Goal: Task Accomplishment & Management: Use online tool/utility

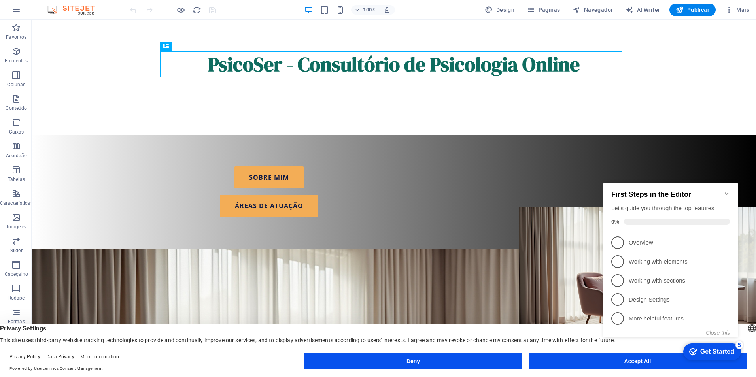
click at [609, 363] on div "checkmark Get Started 5 First Steps in the Editor Let's guide you through the t…" at bounding box center [672, 267] width 144 height 192
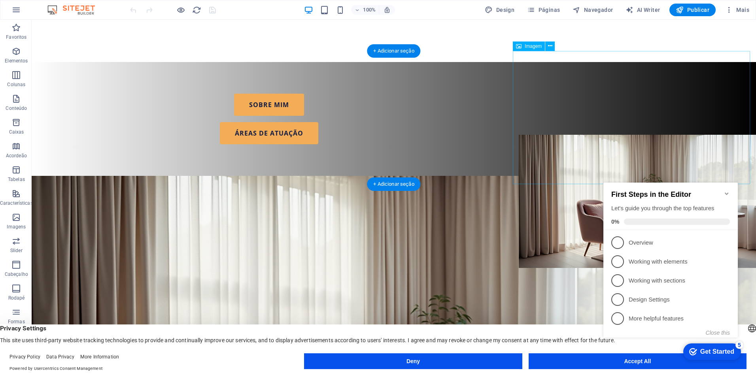
scroll to position [158, 0]
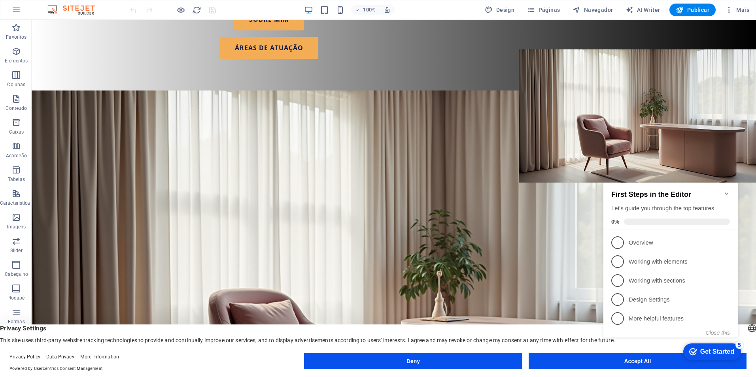
click at [661, 365] on appcues-checklist "Contextual help checklist present on screen" at bounding box center [672, 268] width 144 height 194
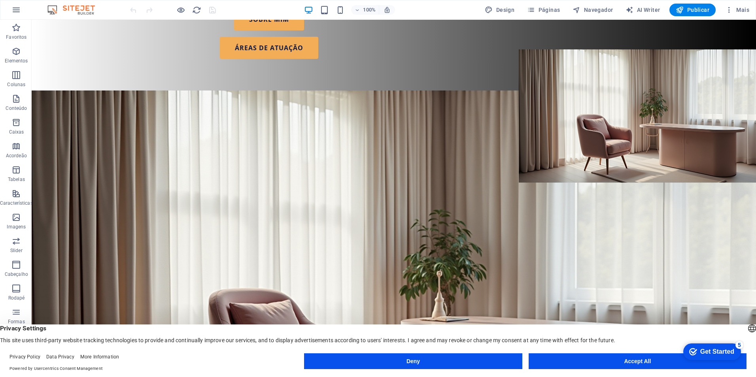
click at [677, 365] on appcues-checklist "Contextual help checklist present on screen" at bounding box center [710, 353] width 67 height 26
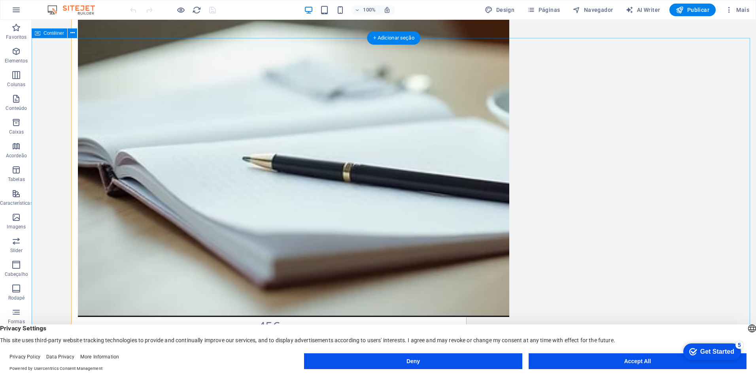
scroll to position [1929, 0]
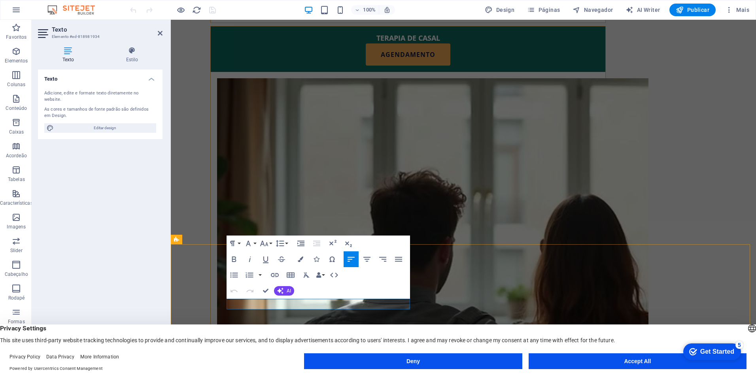
scroll to position [1773, 0]
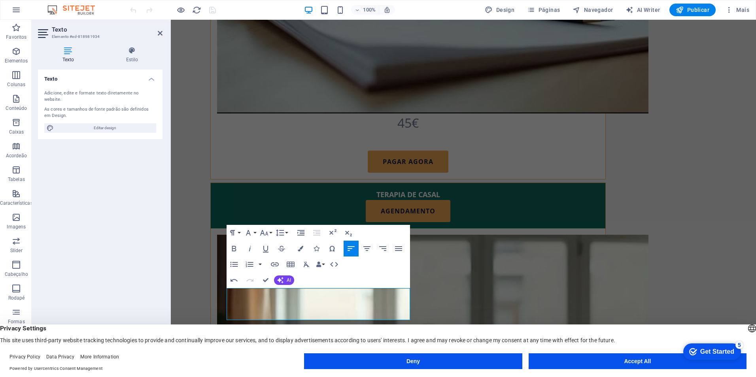
click at [722, 352] on div "Get Started" at bounding box center [717, 351] width 34 height 7
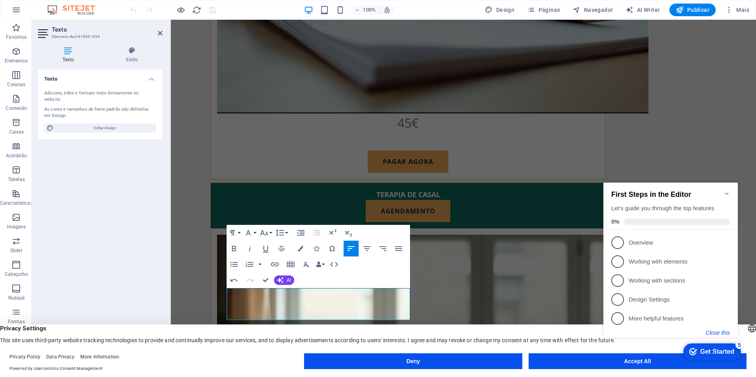
click at [714, 333] on button "Close this" at bounding box center [718, 333] width 24 height 6
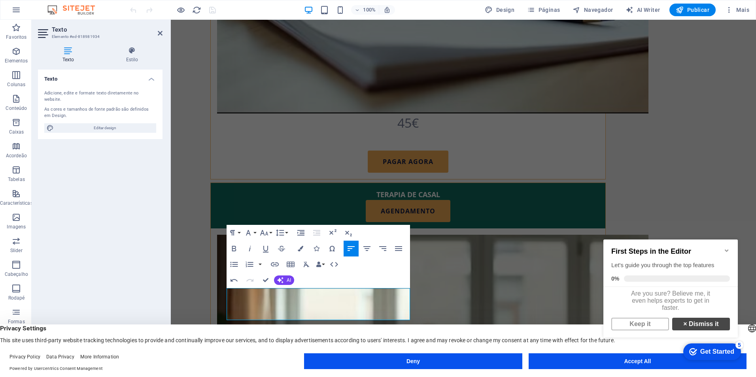
click at [701, 331] on link "× Dismiss it" at bounding box center [701, 324] width 58 height 13
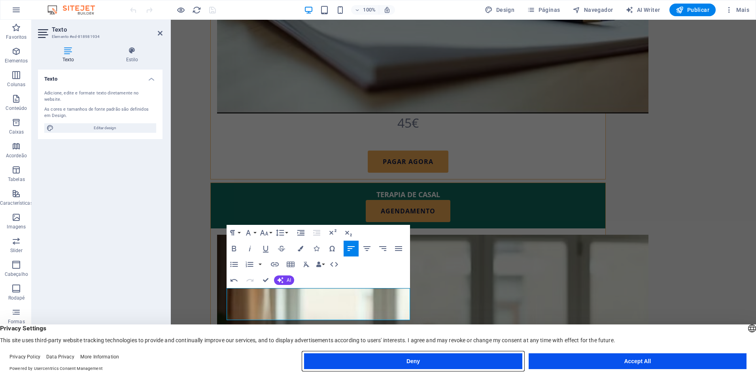
click at [479, 361] on button "Deny" at bounding box center [413, 362] width 218 height 16
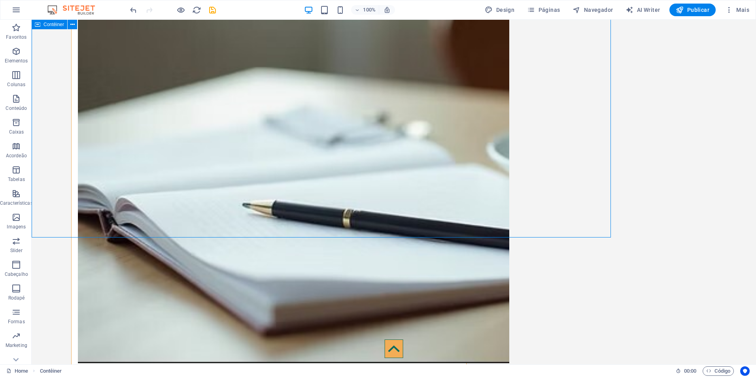
scroll to position [1929, 0]
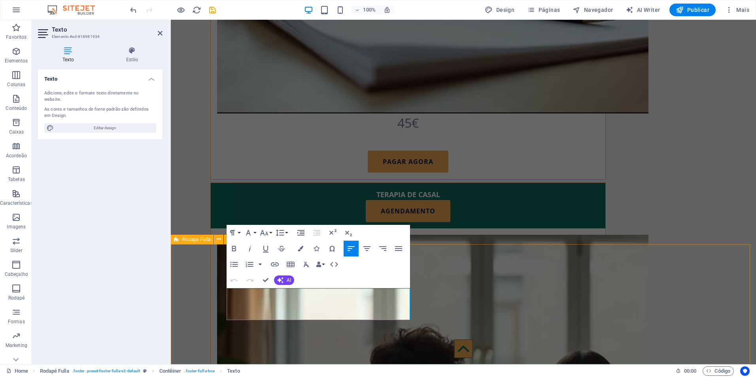
drag, startPoint x: 324, startPoint y: 316, endPoint x: 223, endPoint y: 302, distance: 102.2
click at [131, 55] on h4 "Estilo" at bounding box center [132, 55] width 61 height 17
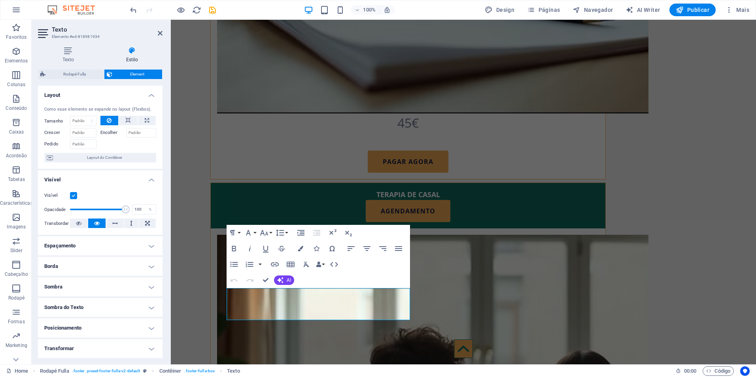
click at [64, 288] on h4 "Sombra" at bounding box center [100, 287] width 125 height 19
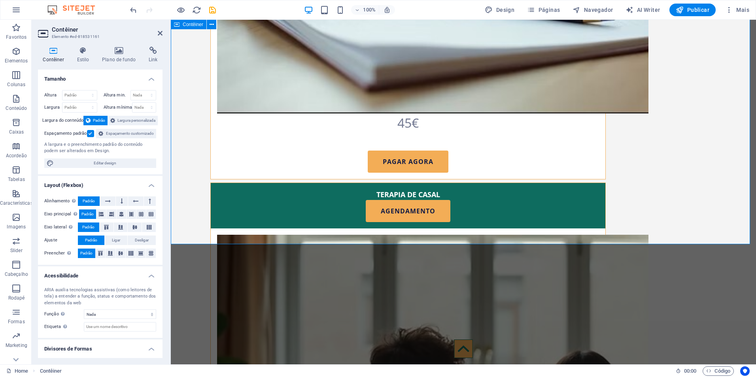
drag, startPoint x: 161, startPoint y: 34, endPoint x: 131, endPoint y: 30, distance: 29.6
click at [161, 34] on icon at bounding box center [160, 33] width 5 height 6
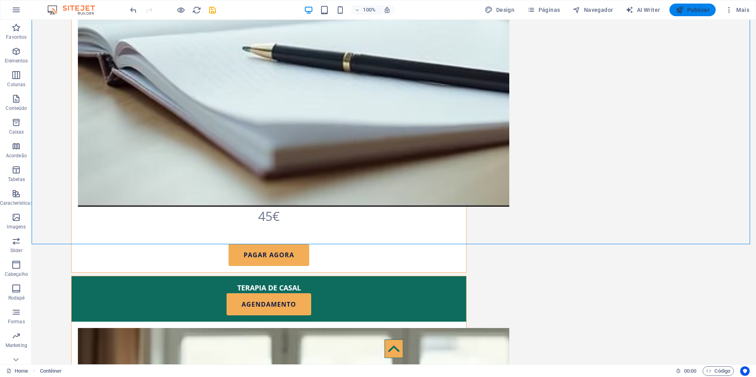
click at [700, 6] on span "Publicar" at bounding box center [693, 10] width 34 height 8
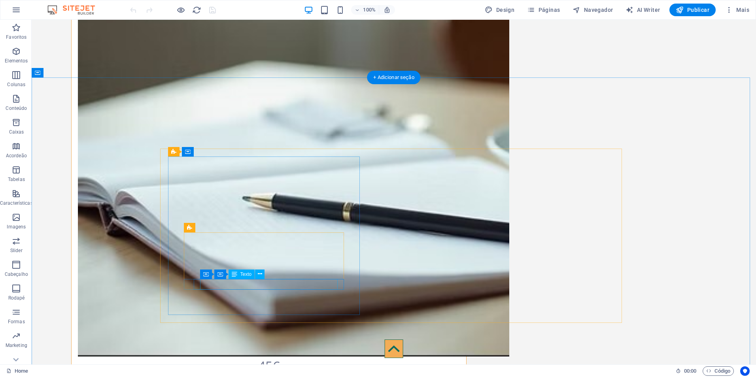
scroll to position [1929, 0]
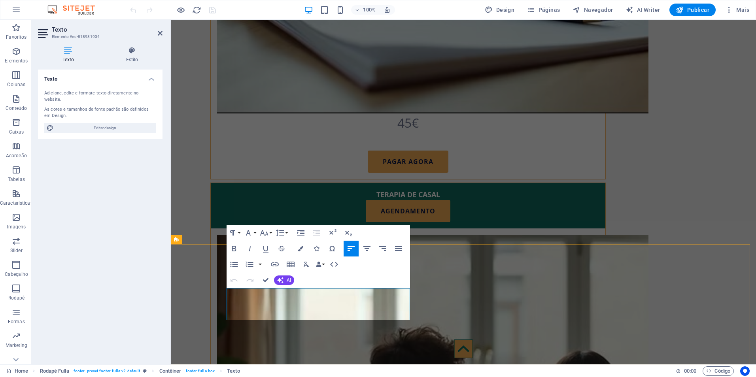
drag, startPoint x: 352, startPoint y: 304, endPoint x: 362, endPoint y: 313, distance: 13.7
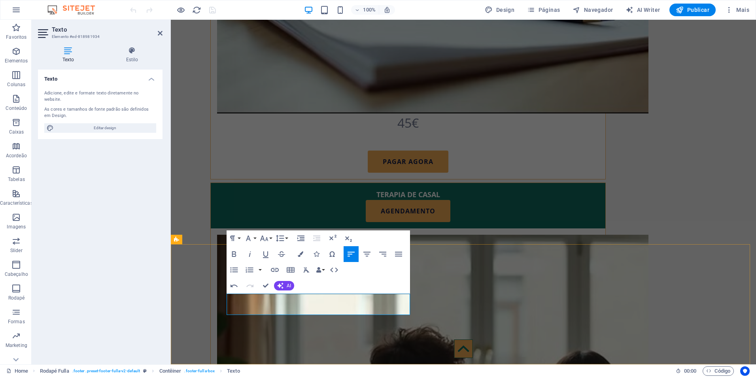
click at [263, 238] on icon "button" at bounding box center [264, 239] width 8 height 6
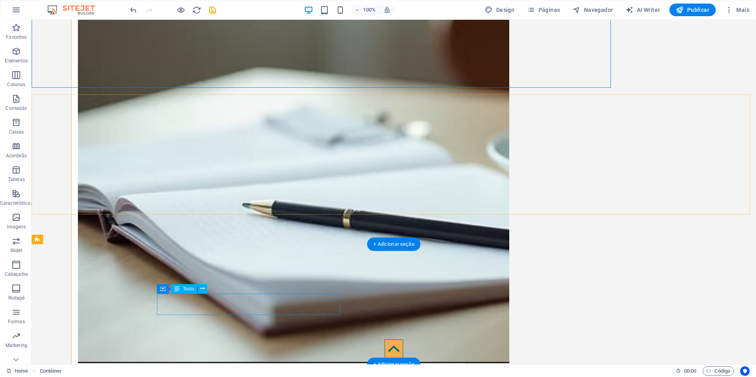
scroll to position [1929, 0]
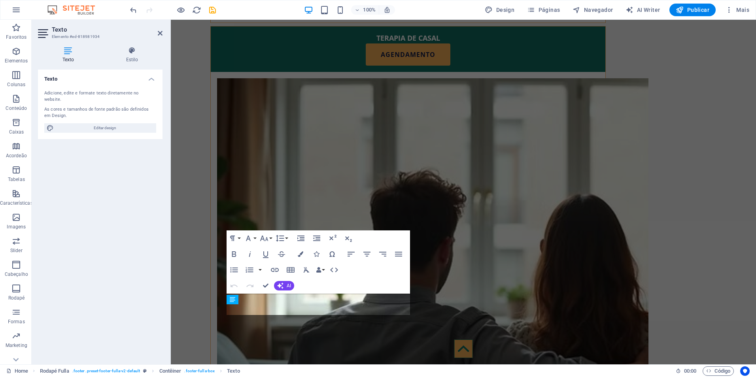
scroll to position [1773, 0]
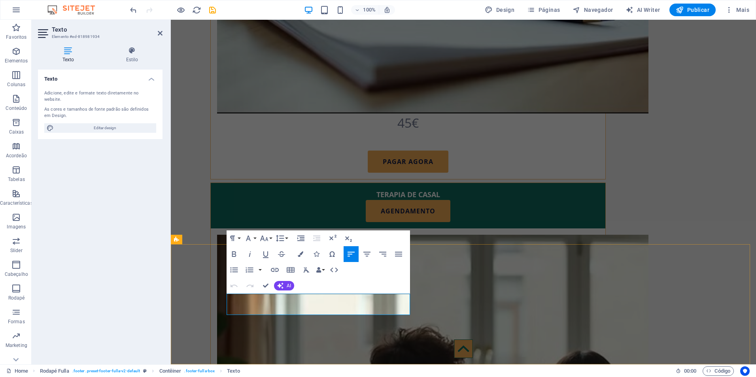
drag, startPoint x: 228, startPoint y: 310, endPoint x: 392, endPoint y: 312, distance: 164.1
click at [271, 240] on button "Font Size" at bounding box center [265, 239] width 15 height 16
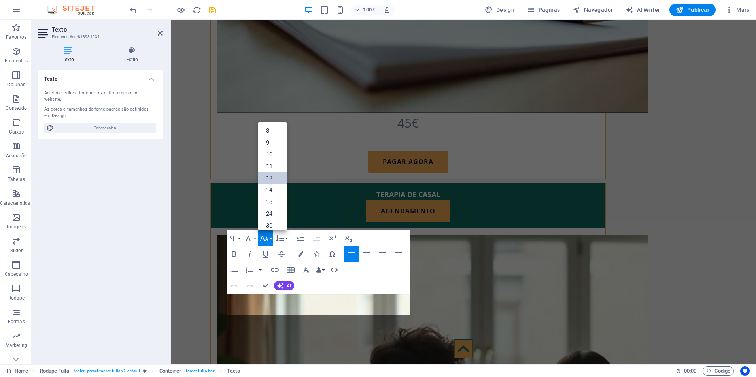
click at [272, 178] on link "12" at bounding box center [272, 178] width 28 height 12
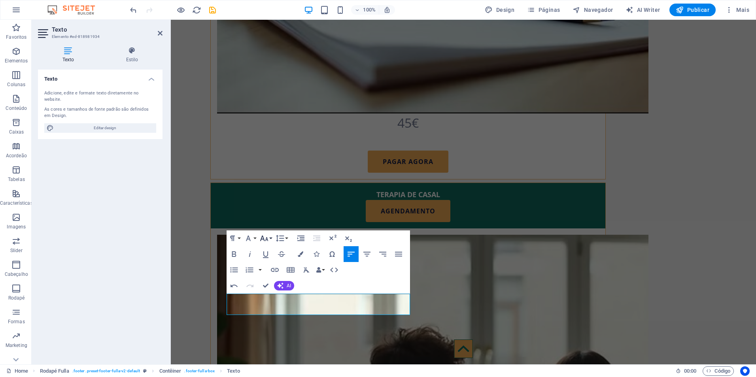
click at [271, 236] on button "Font Size" at bounding box center [265, 239] width 15 height 16
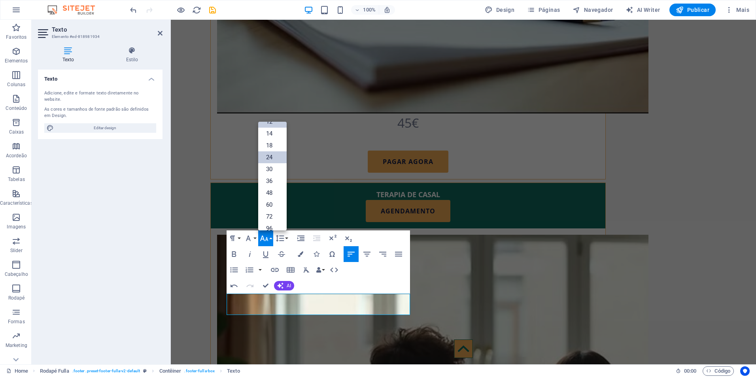
click at [270, 156] on link "24" at bounding box center [272, 157] width 28 height 12
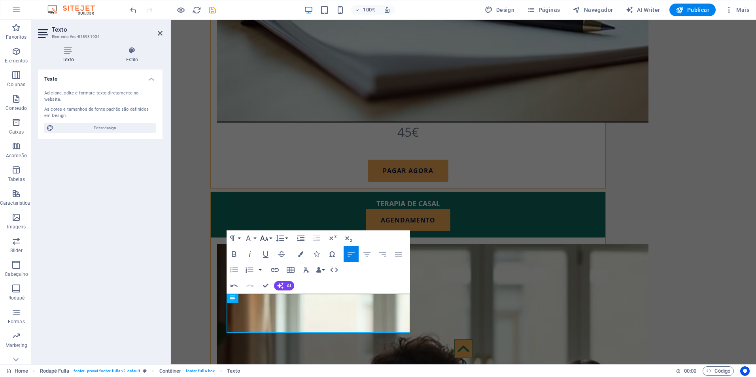
click at [270, 240] on button "Font Size" at bounding box center [265, 239] width 15 height 16
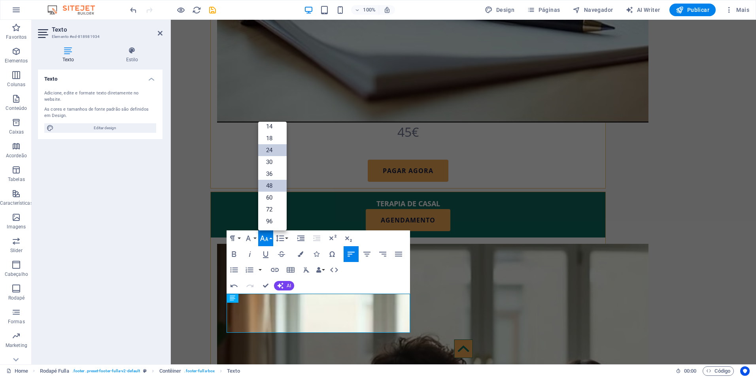
scroll to position [64, 0]
click at [270, 141] on link "18" at bounding box center [272, 138] width 28 height 12
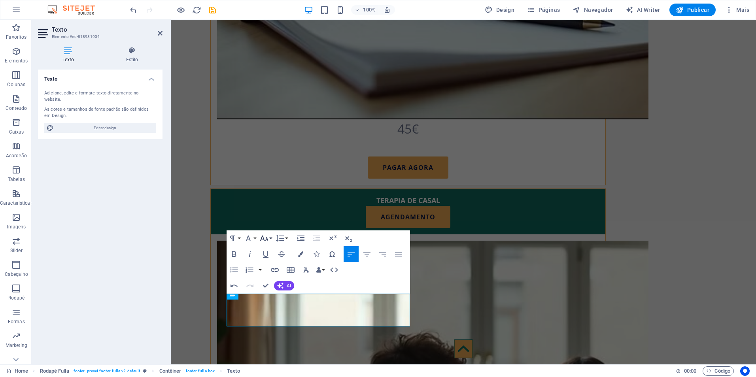
click at [270, 241] on button "Font Size" at bounding box center [265, 239] width 15 height 16
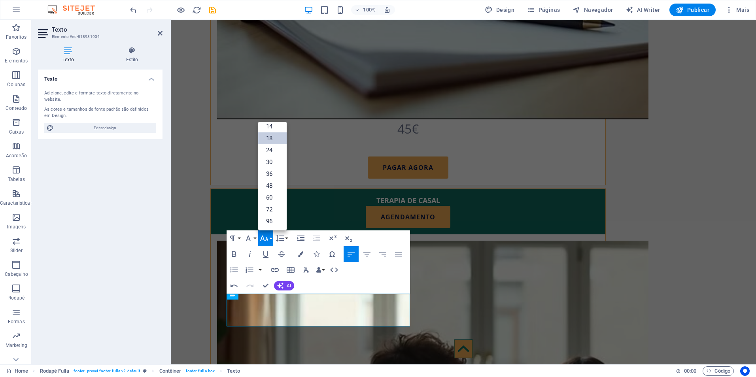
scroll to position [64, 0]
click at [276, 128] on link "14" at bounding box center [272, 127] width 28 height 12
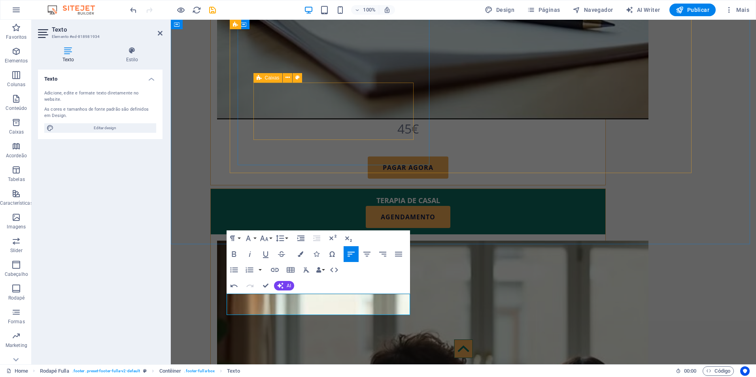
scroll to position [1773, 0]
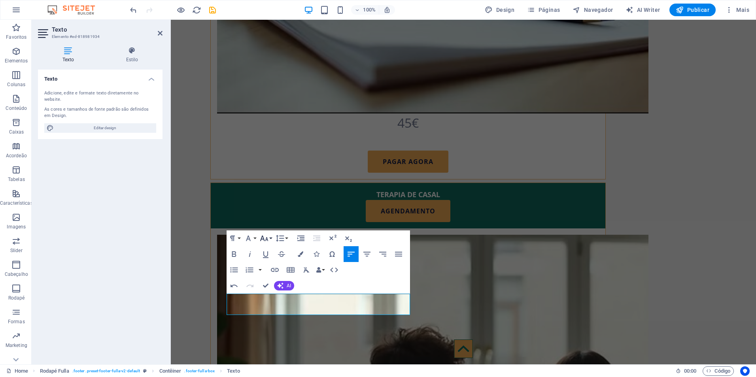
click at [263, 237] on icon "button" at bounding box center [264, 239] width 8 height 6
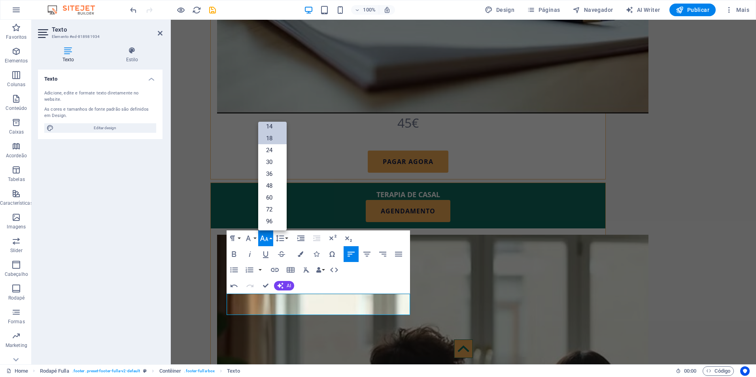
click at [276, 140] on link "18" at bounding box center [272, 138] width 28 height 12
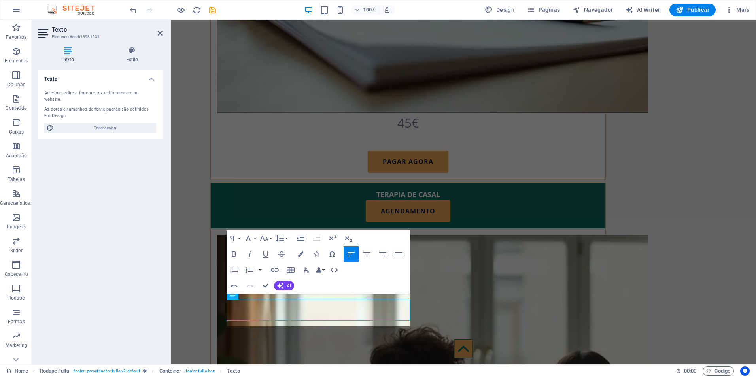
scroll to position [1767, 0]
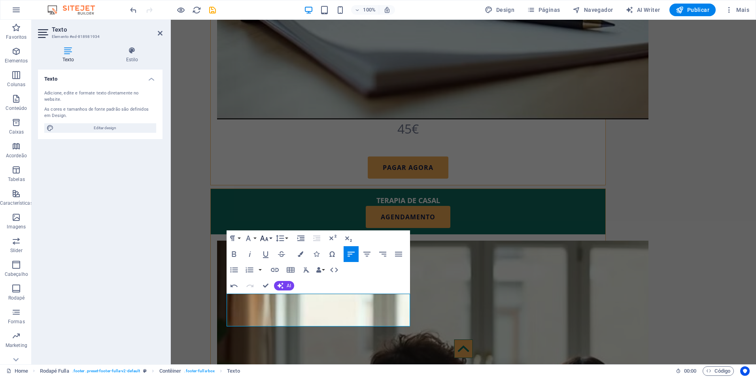
click at [269, 238] on icon "button" at bounding box center [263, 238] width 9 height 9
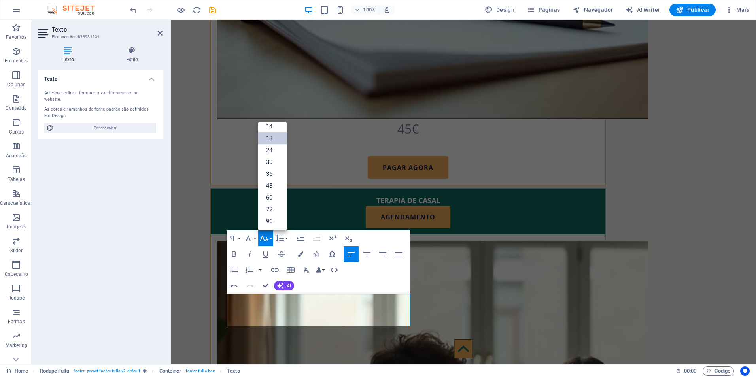
scroll to position [64, 0]
click at [269, 129] on link "14" at bounding box center [272, 127] width 28 height 12
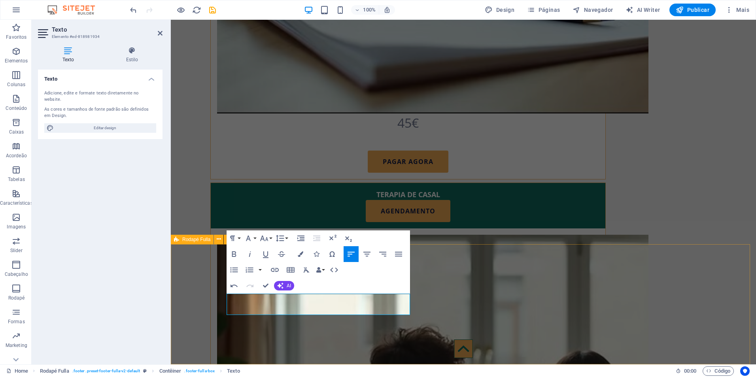
drag, startPoint x: 365, startPoint y: 298, endPoint x: 221, endPoint y: 290, distance: 144.2
click at [270, 236] on button "Font Size" at bounding box center [265, 239] width 15 height 16
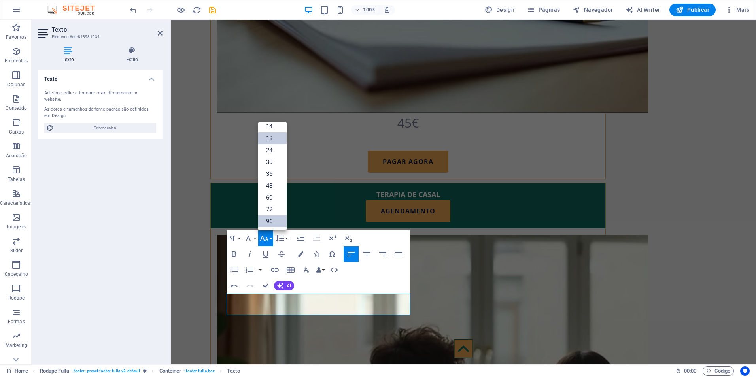
scroll to position [64, 0]
click at [271, 126] on link "14" at bounding box center [272, 127] width 28 height 12
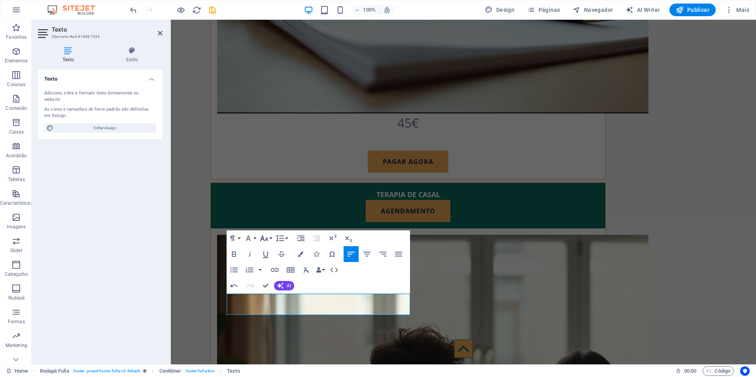
click at [271, 240] on button "Font Size" at bounding box center [265, 239] width 15 height 16
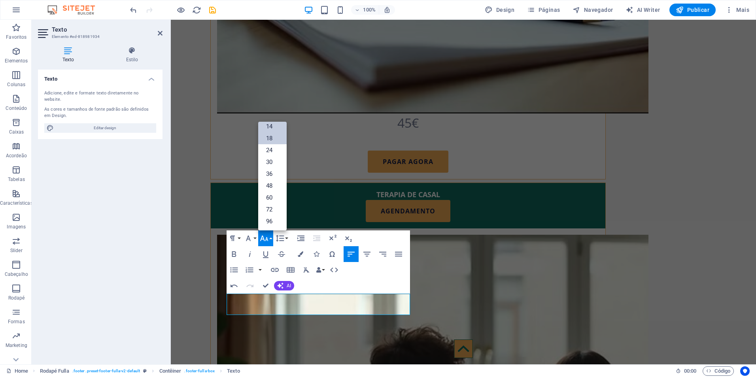
click at [265, 141] on link "18" at bounding box center [272, 138] width 28 height 12
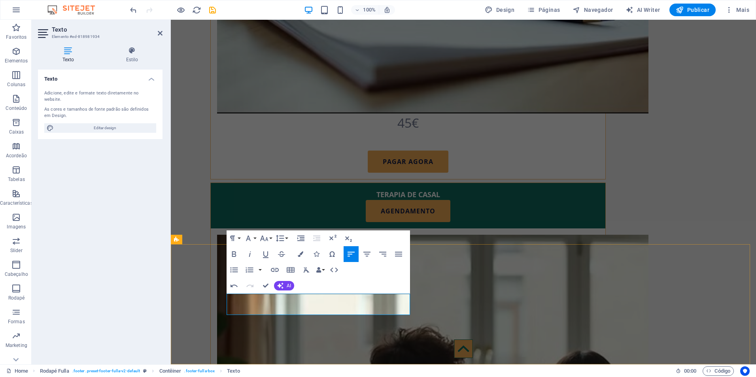
drag, startPoint x: 381, startPoint y: 310, endPoint x: 223, endPoint y: 308, distance: 158.2
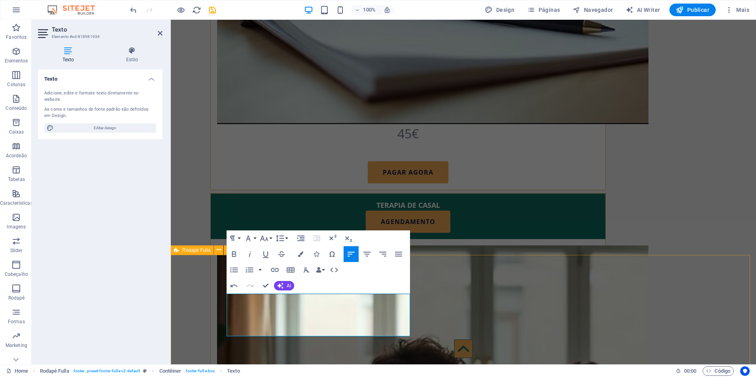
drag, startPoint x: 387, startPoint y: 332, endPoint x: 225, endPoint y: 326, distance: 161.4
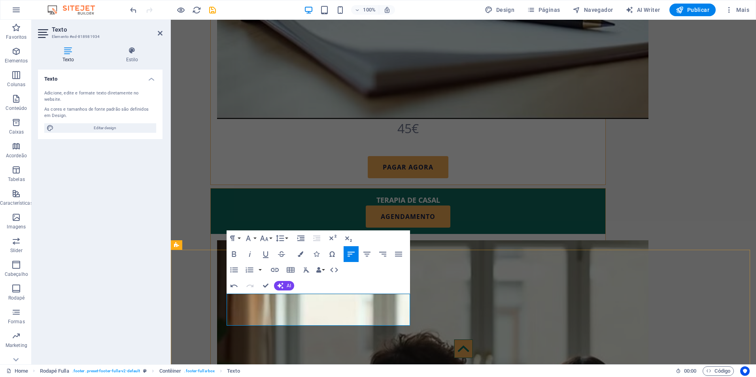
drag, startPoint x: 229, startPoint y: 309, endPoint x: 256, endPoint y: 323, distance: 31.0
click at [68, 52] on icon at bounding box center [68, 51] width 61 height 8
click at [98, 123] on span "Editar design" at bounding box center [105, 127] width 98 height 9
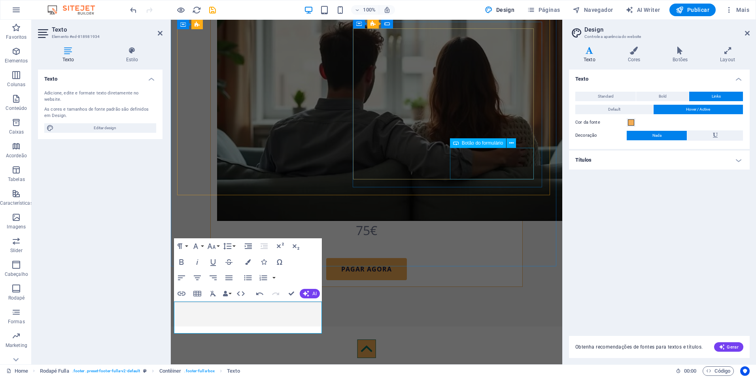
scroll to position [1568, 0]
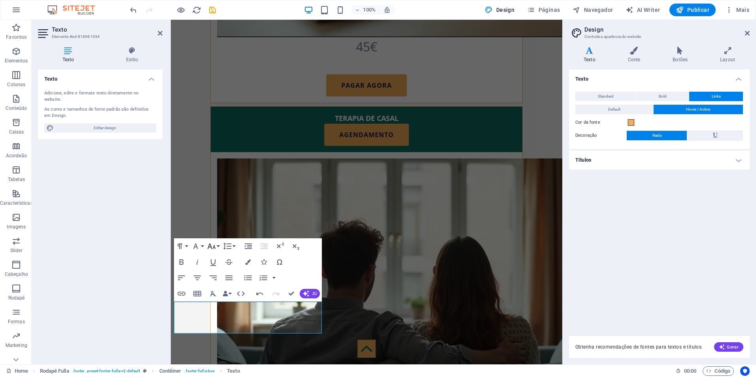
click at [217, 247] on button "Font Size" at bounding box center [213, 246] width 15 height 16
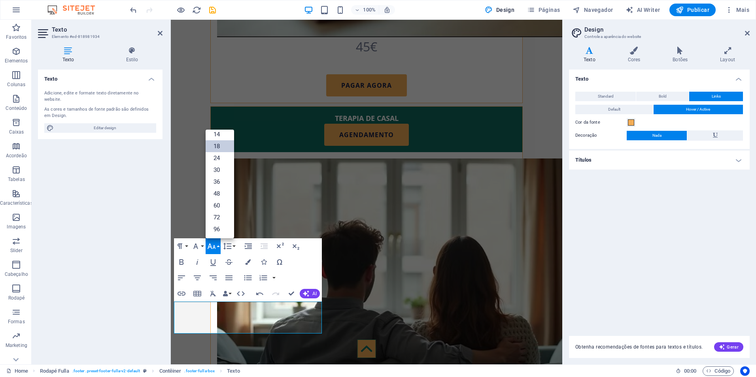
scroll to position [64, 0]
click at [217, 137] on link "14" at bounding box center [220, 135] width 28 height 12
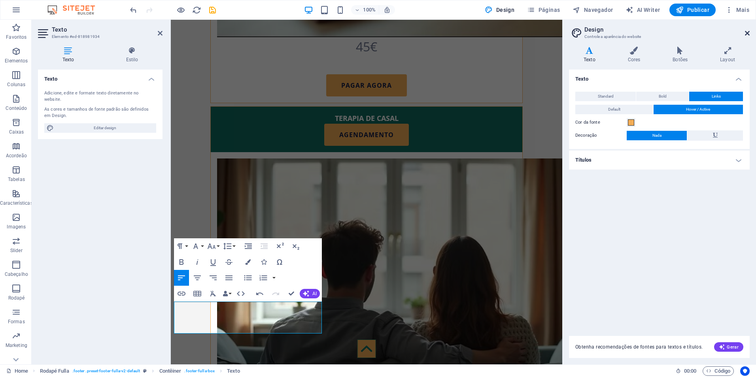
click at [746, 32] on icon at bounding box center [747, 33] width 5 height 6
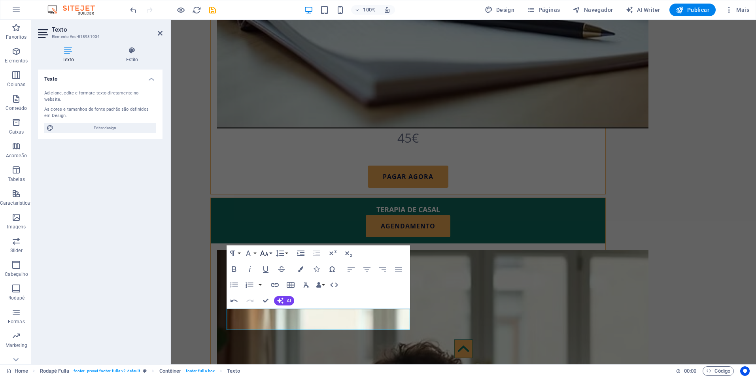
click at [267, 254] on icon "button" at bounding box center [264, 254] width 8 height 6
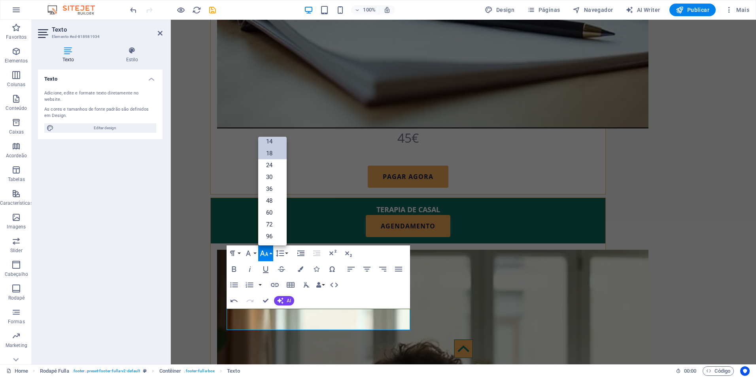
click at [277, 155] on link "18" at bounding box center [272, 154] width 28 height 12
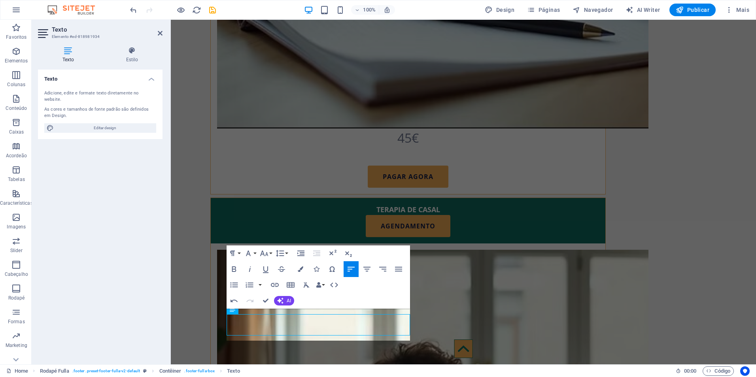
scroll to position [1752, 0]
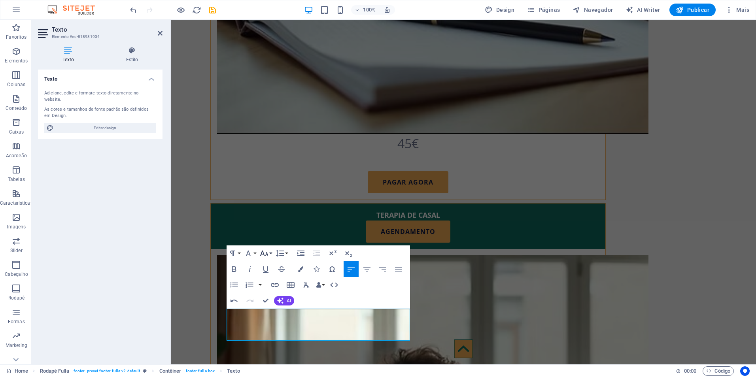
click at [267, 252] on icon "button" at bounding box center [263, 253] width 9 height 9
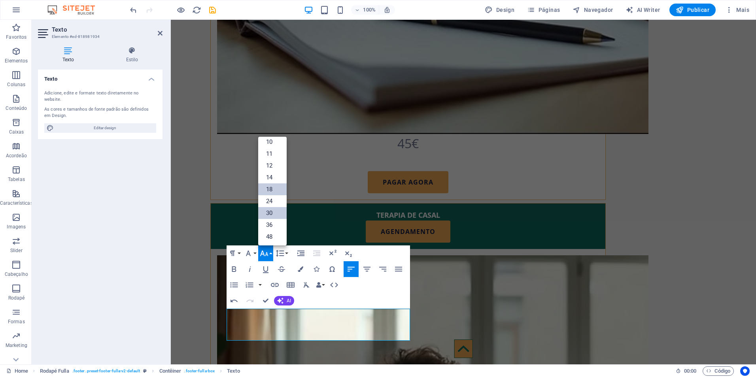
scroll to position [0, 0]
click at [271, 207] on link "14" at bounding box center [272, 205] width 28 height 12
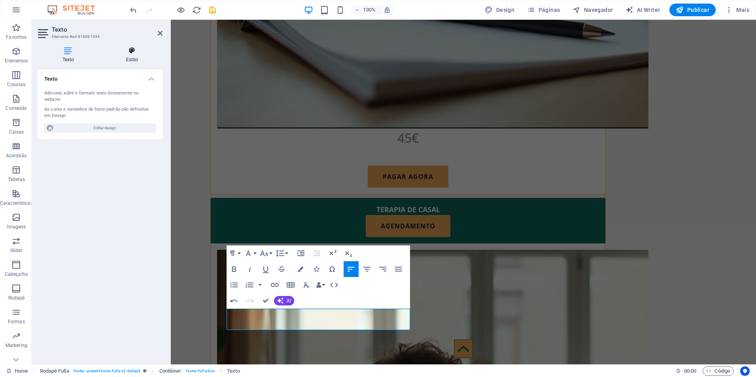
click at [133, 59] on h4 "Estilo" at bounding box center [132, 55] width 61 height 17
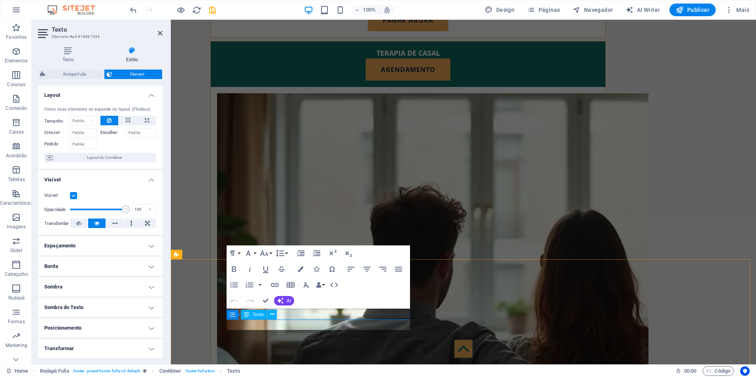
scroll to position [1758, 0]
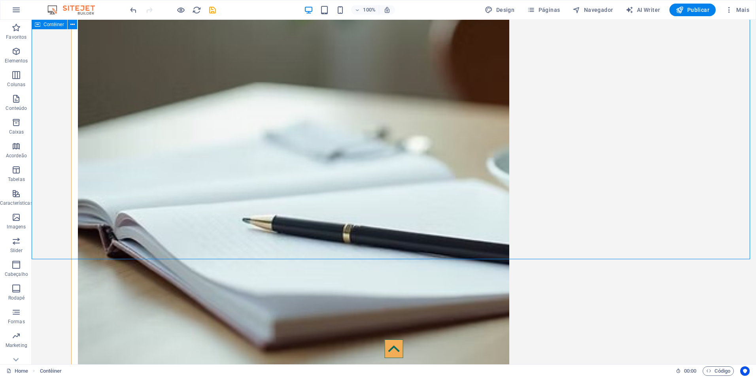
scroll to position [1914, 0]
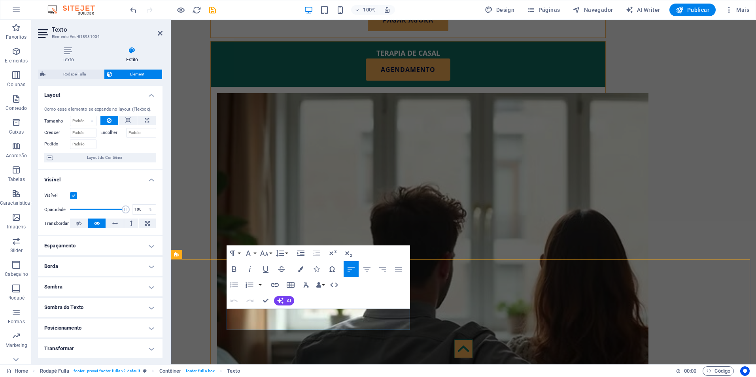
scroll to position [1758, 0]
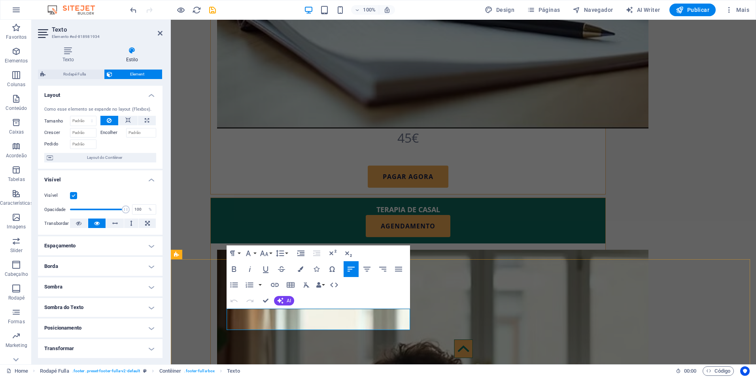
drag, startPoint x: 348, startPoint y: 315, endPoint x: 367, endPoint y: 323, distance: 19.7
drag, startPoint x: 389, startPoint y: 326, endPoint x: 224, endPoint y: 322, distance: 164.6
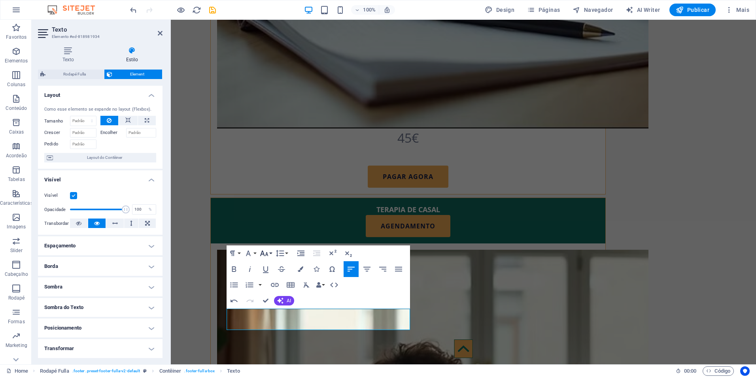
click at [271, 255] on button "Font Size" at bounding box center [265, 254] width 15 height 16
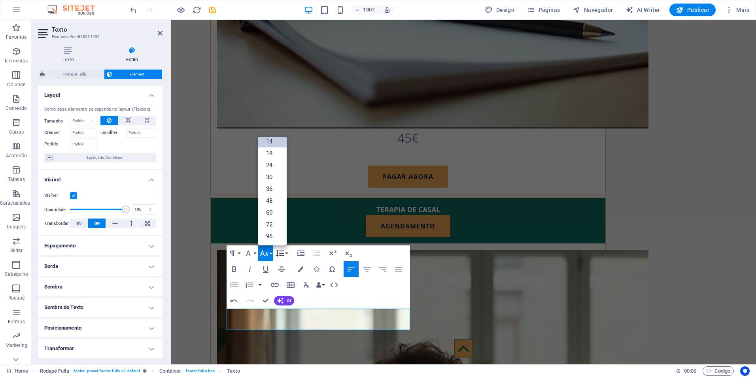
scroll to position [64, 0]
click at [282, 156] on link "18" at bounding box center [272, 154] width 28 height 12
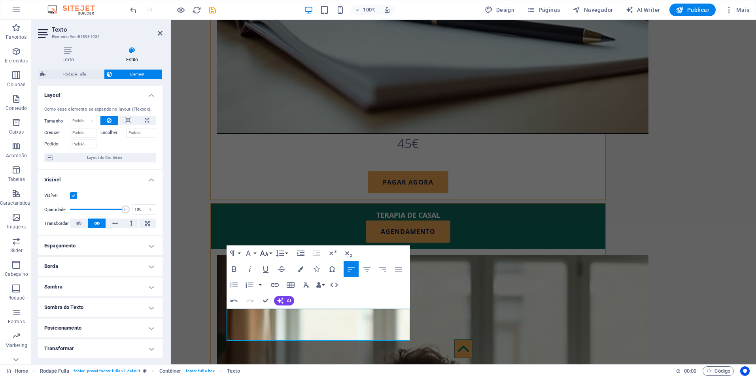
click at [271, 255] on button "Font Size" at bounding box center [265, 254] width 15 height 16
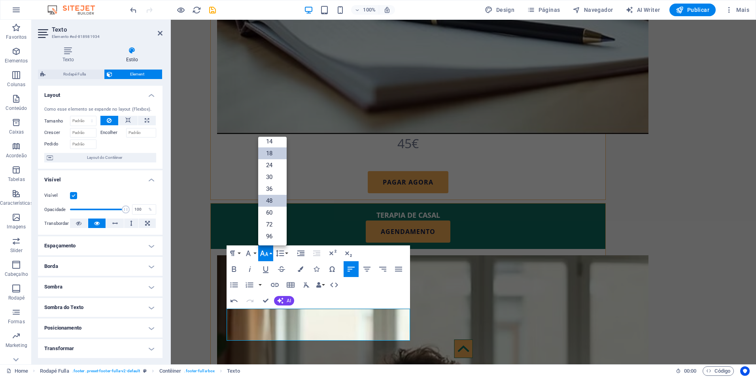
scroll to position [64, 0]
click at [268, 141] on link "14" at bounding box center [272, 142] width 28 height 12
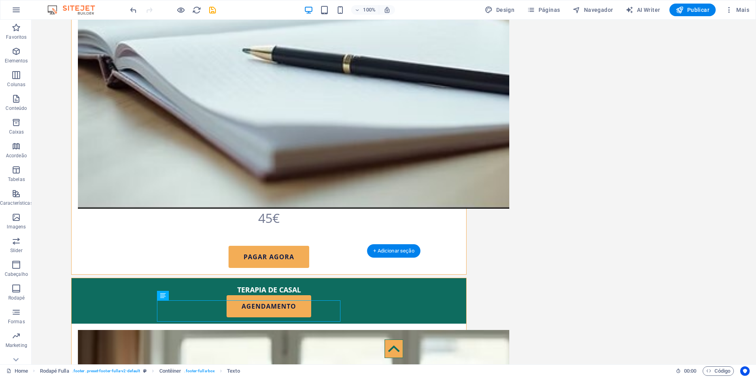
scroll to position [1929, 0]
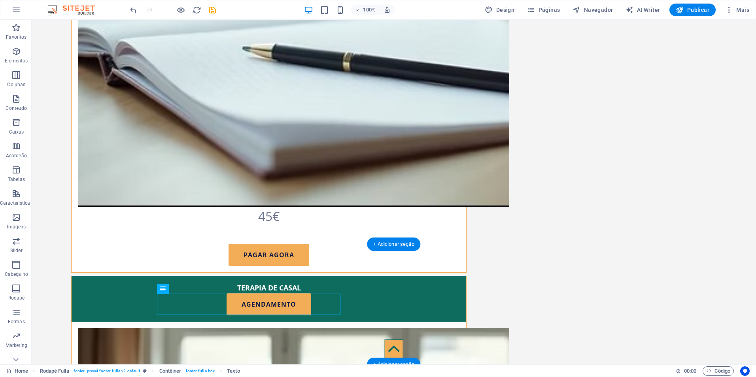
drag, startPoint x: 215, startPoint y: 323, endPoint x: 189, endPoint y: 319, distance: 26.0
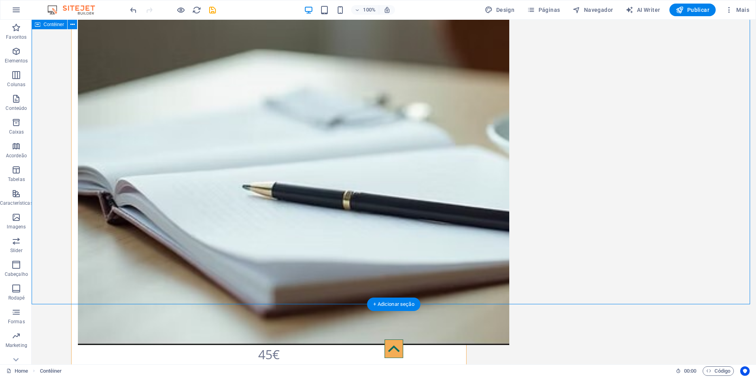
scroll to position [1732, 0]
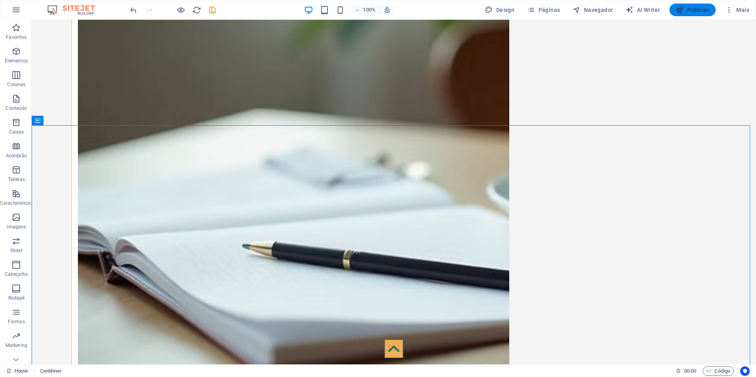
click at [683, 9] on icon "button" at bounding box center [680, 10] width 8 height 8
